Goal: Task Accomplishment & Management: Use online tool/utility

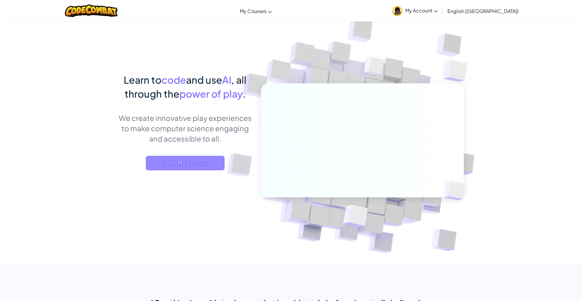
click at [180, 159] on span "Go to My Courses" at bounding box center [185, 163] width 79 height 15
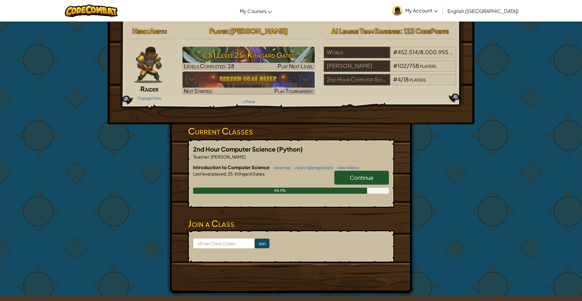
click at [350, 172] on link "Continue" at bounding box center [362, 178] width 55 height 14
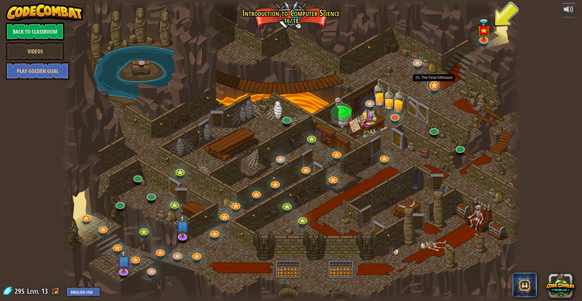
click at [434, 86] on link at bounding box center [434, 85] width 12 height 12
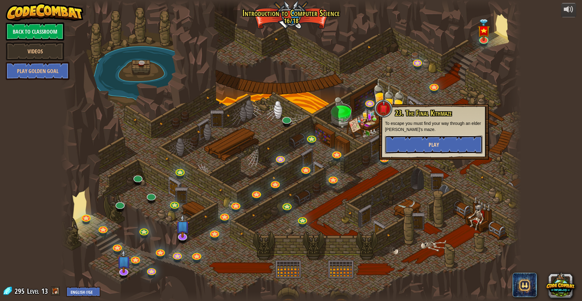
click at [437, 144] on span "Play" at bounding box center [434, 145] width 10 height 8
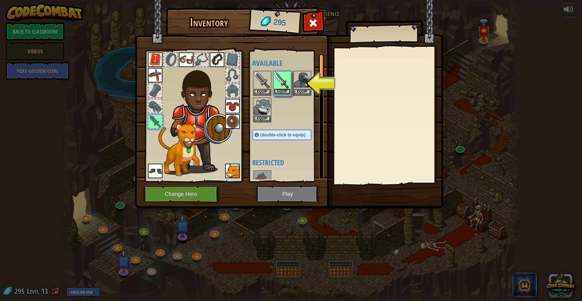
click at [281, 92] on button "Equip" at bounding box center [282, 92] width 17 height 6
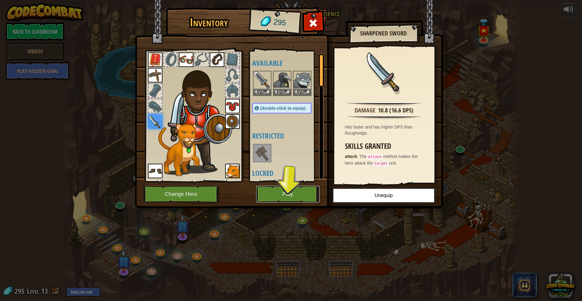
click at [289, 191] on button "Play" at bounding box center [287, 194] width 63 height 17
